Goal: Transaction & Acquisition: Download file/media

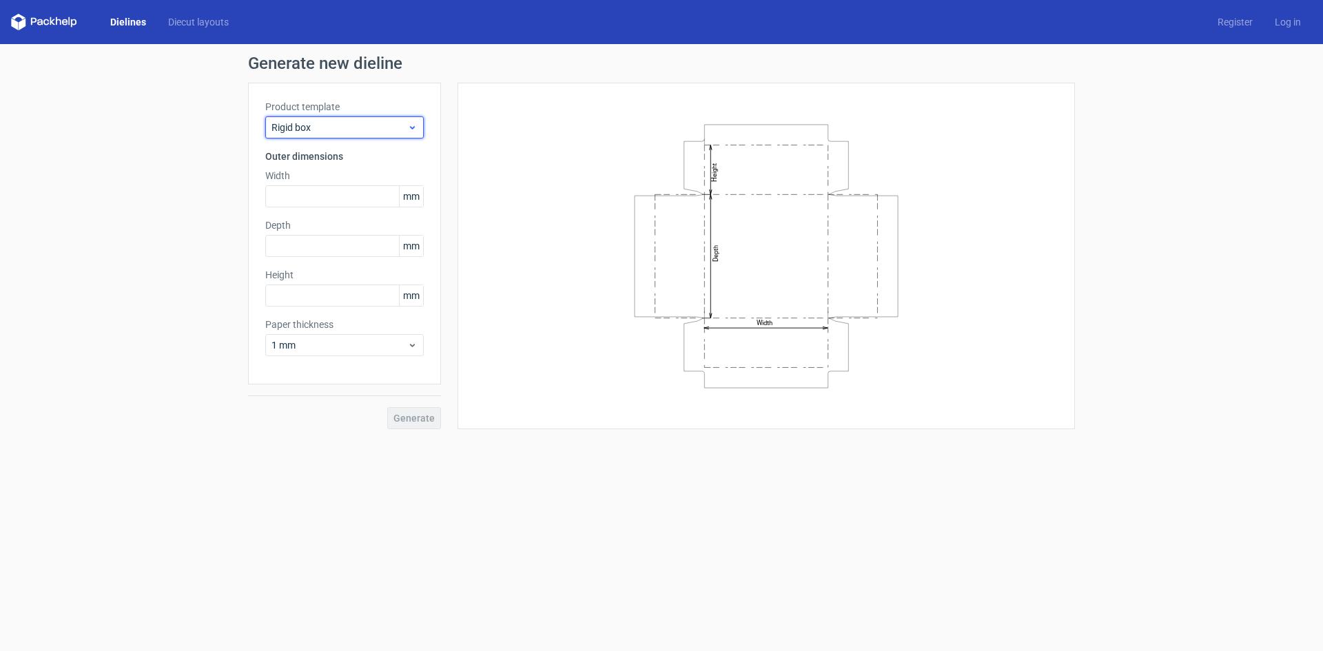
click at [329, 128] on span "Rigid box" at bounding box center [340, 128] width 136 height 14
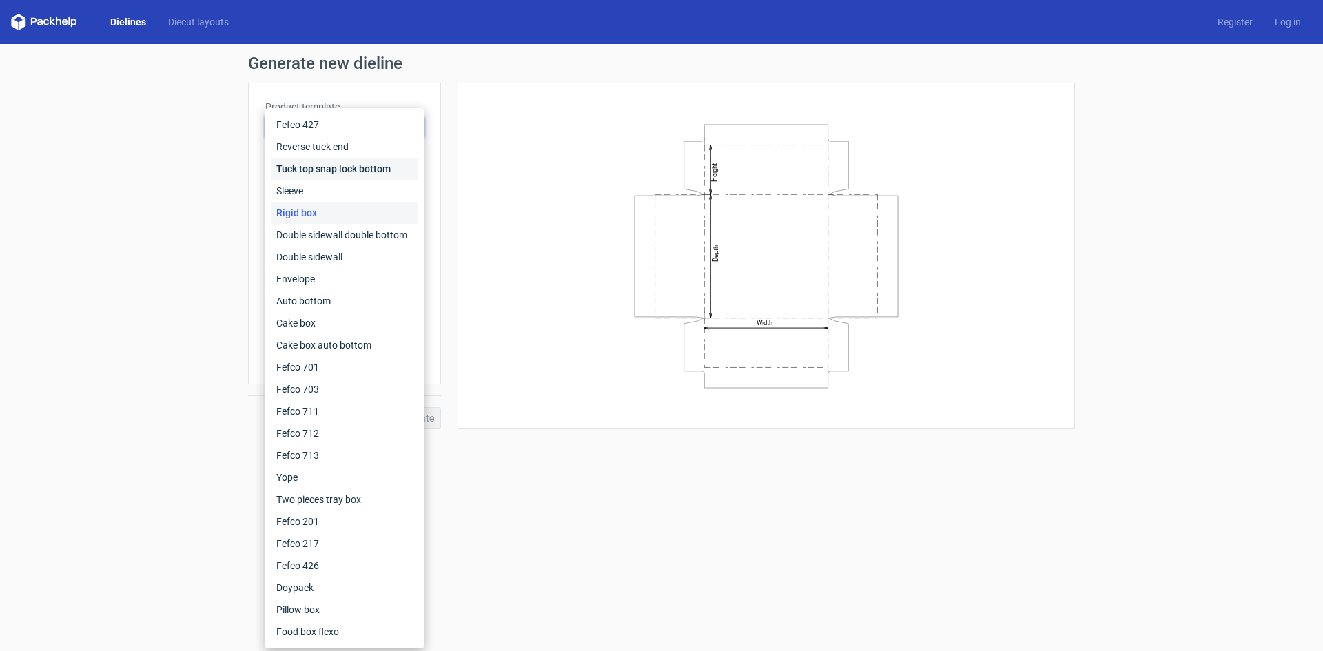
click at [306, 170] on div "Tuck top snap lock bottom" at bounding box center [344, 169] width 147 height 22
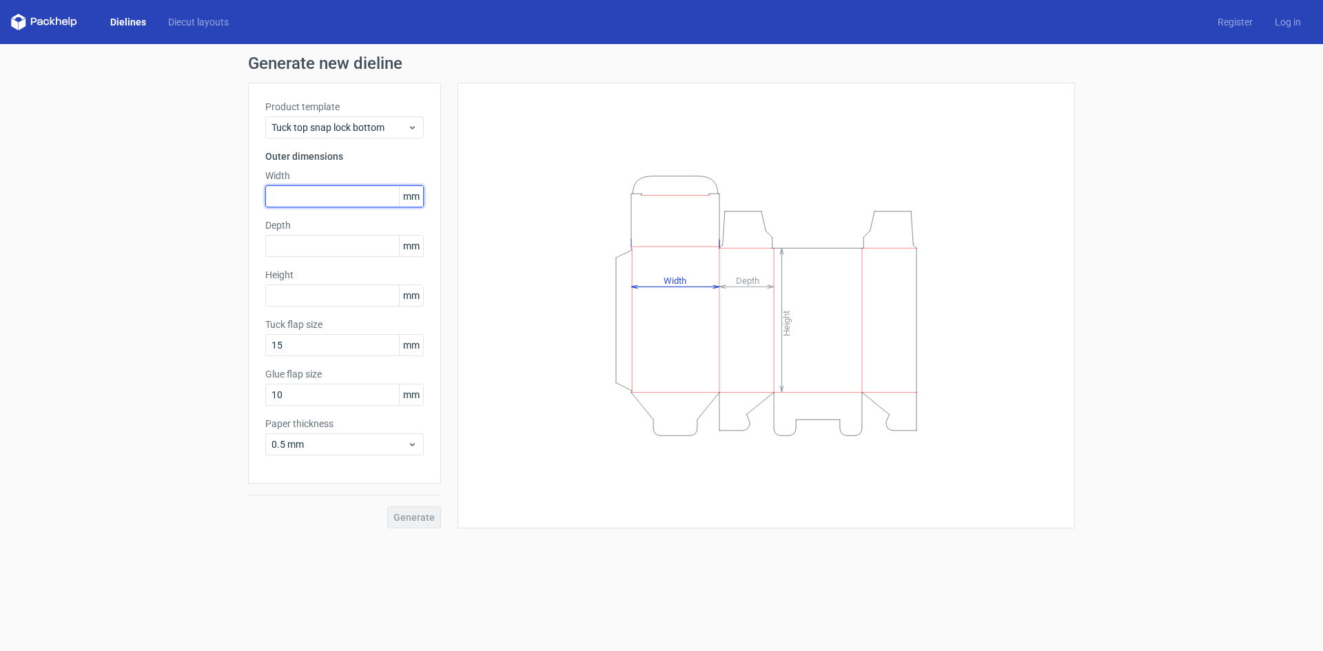
click at [336, 201] on input "text" at bounding box center [344, 196] width 159 height 22
type input "65"
click at [317, 243] on input "text" at bounding box center [344, 246] width 159 height 22
type input "65"
click at [306, 293] on input "text" at bounding box center [344, 296] width 159 height 22
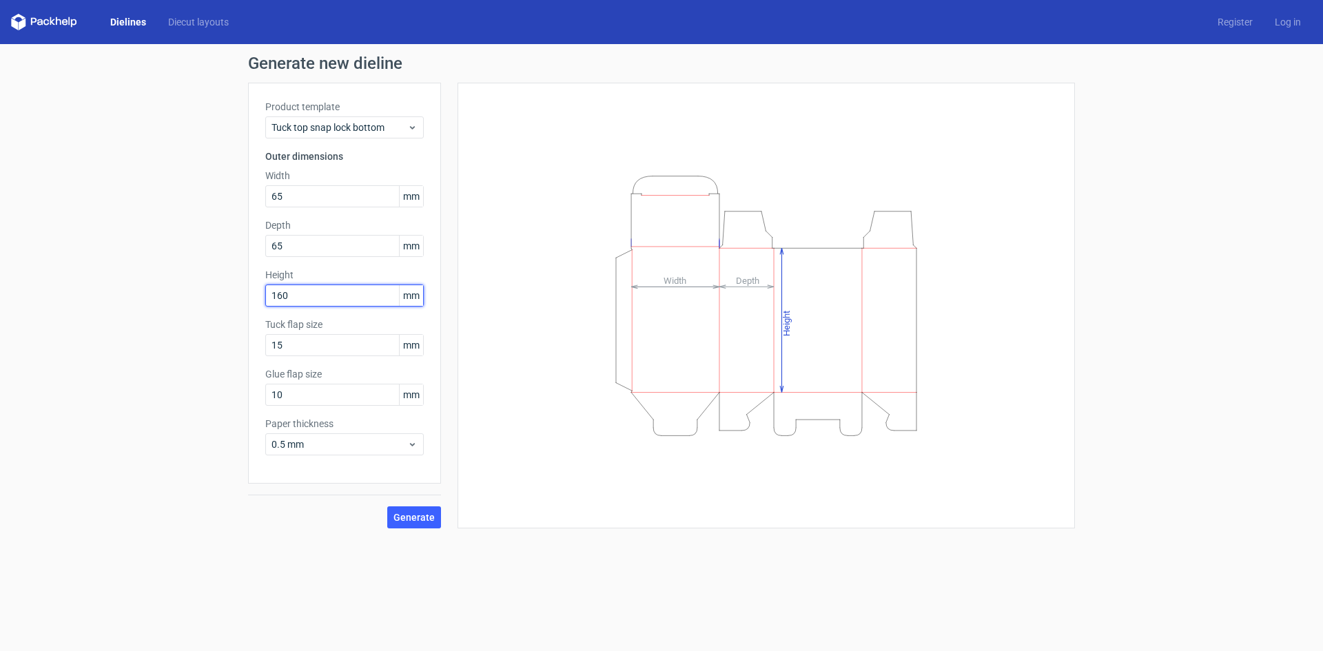
type input "160"
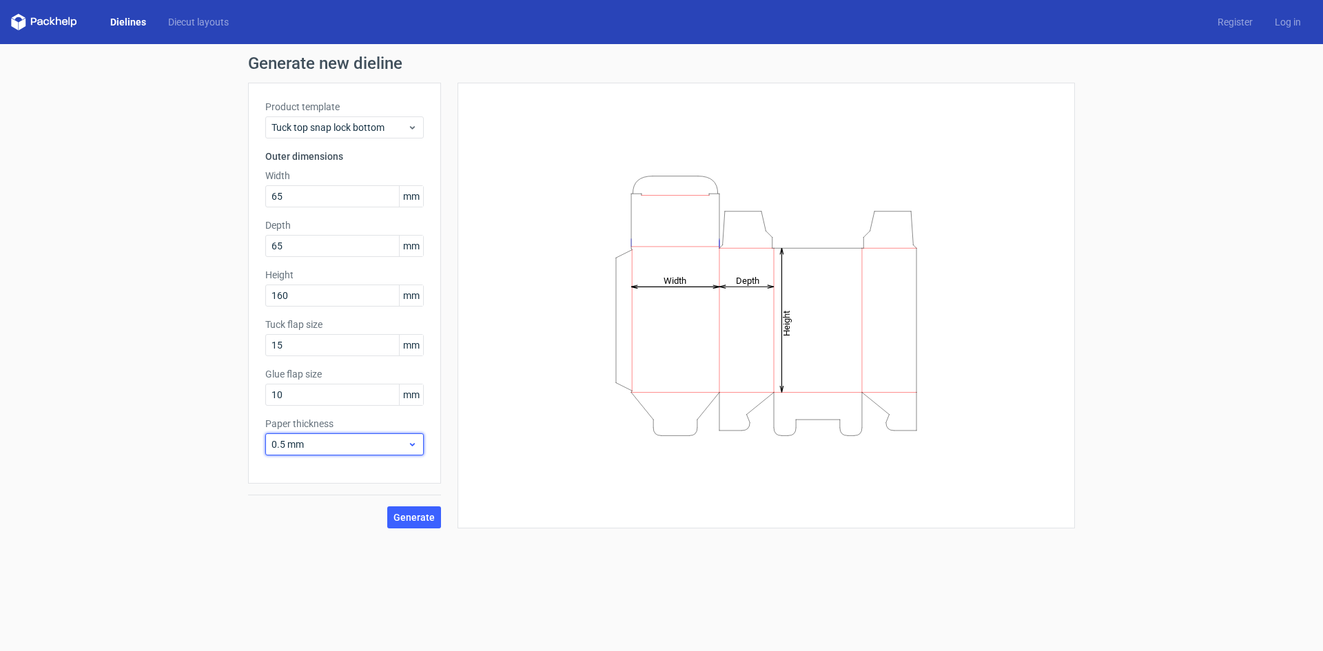
click at [389, 443] on span "0.5 mm" at bounding box center [340, 445] width 136 height 14
click at [292, 468] on div "0.4 mm" at bounding box center [344, 475] width 147 height 22
click at [354, 445] on span "0.4 mm" at bounding box center [340, 445] width 136 height 14
click at [351, 448] on span "0.4 mm" at bounding box center [340, 445] width 136 height 14
click at [405, 520] on span "Generate" at bounding box center [414, 518] width 41 height 10
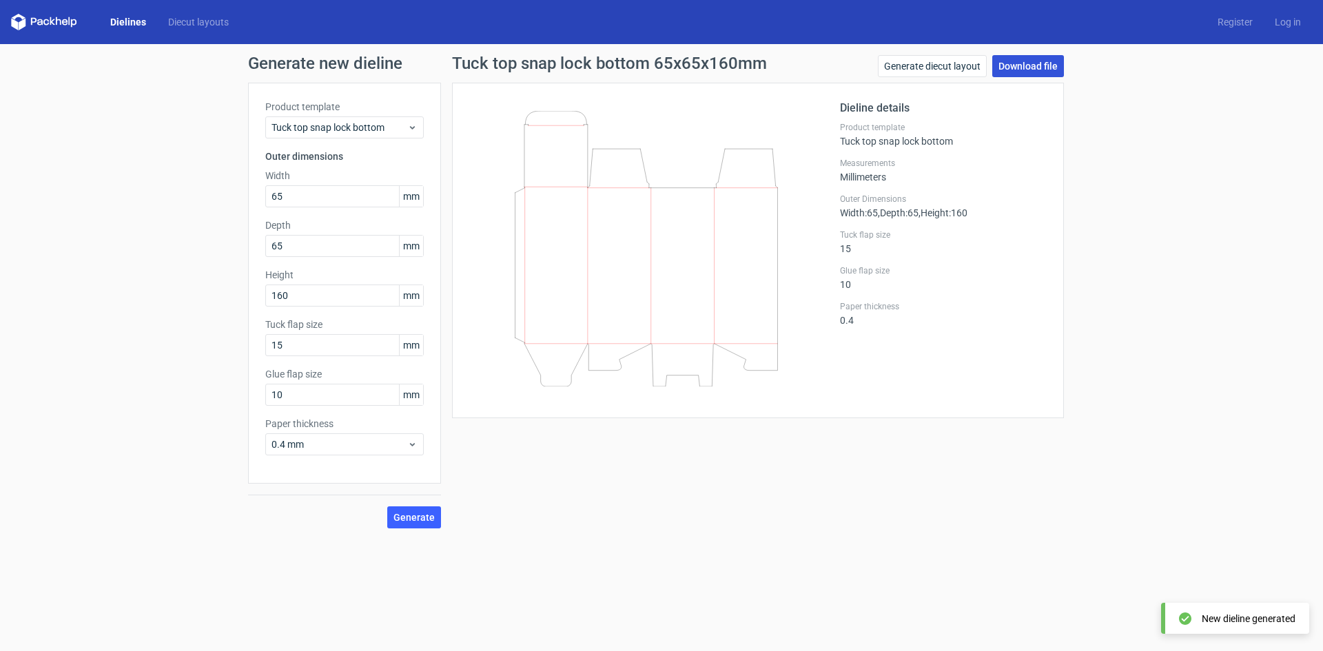
drag, startPoint x: 1033, startPoint y: 65, endPoint x: 1059, endPoint y: 249, distance: 185.1
click at [1034, 66] on link "Download file" at bounding box center [1028, 66] width 72 height 22
click at [310, 204] on input "65" at bounding box center [344, 196] width 159 height 22
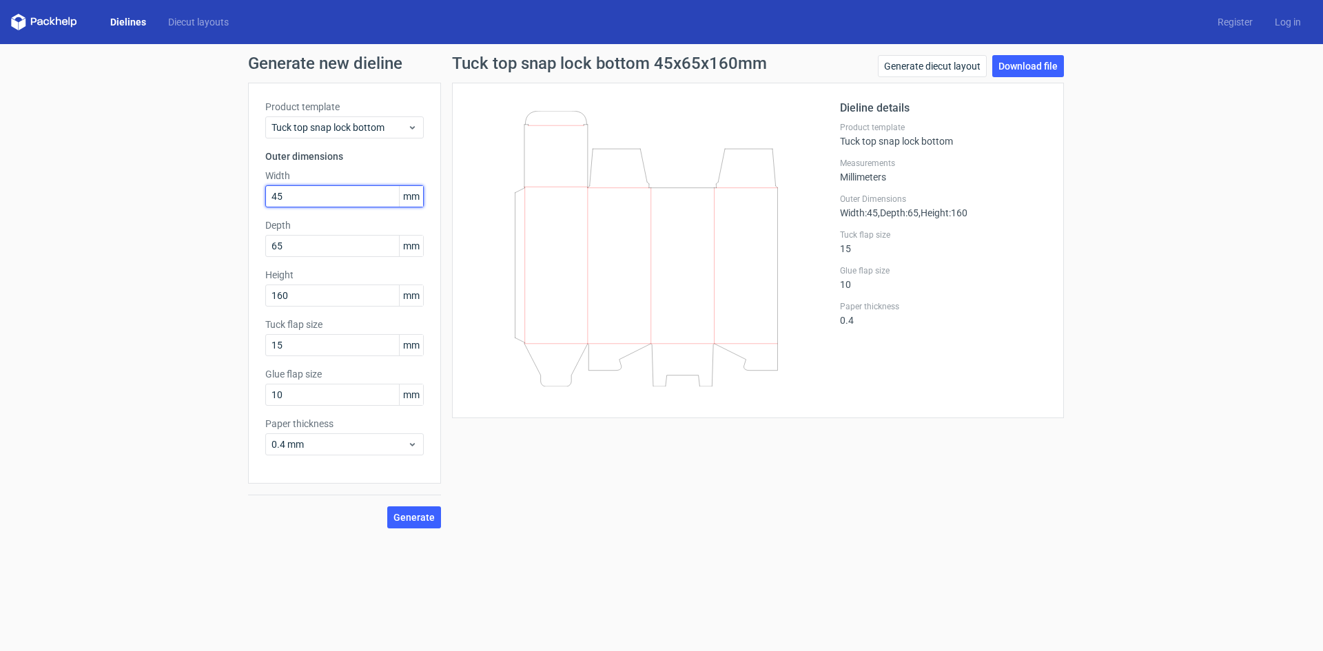
type input "45"
type input "130"
click at [406, 513] on span "Generate" at bounding box center [414, 518] width 41 height 10
click at [1034, 67] on link "Download file" at bounding box center [1028, 66] width 72 height 22
